Goal: Register for event/course

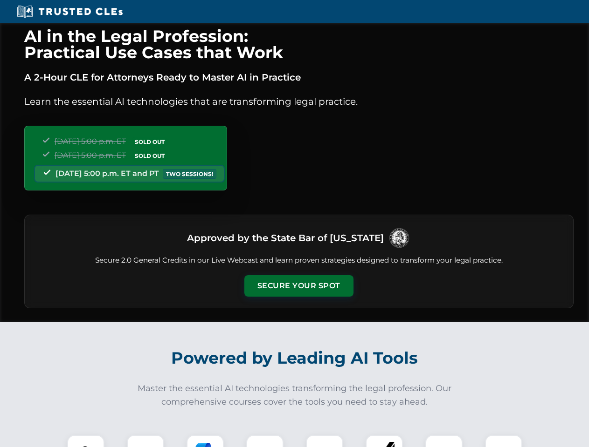
click at [298, 286] on button "Secure Your Spot" at bounding box center [298, 285] width 109 height 21
click at [86, 441] on img at bounding box center [85, 453] width 27 height 27
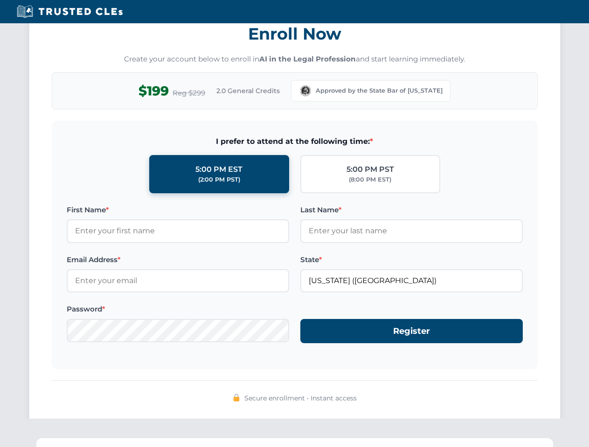
scroll to position [915, 0]
